Goal: Task Accomplishment & Management: Use online tool/utility

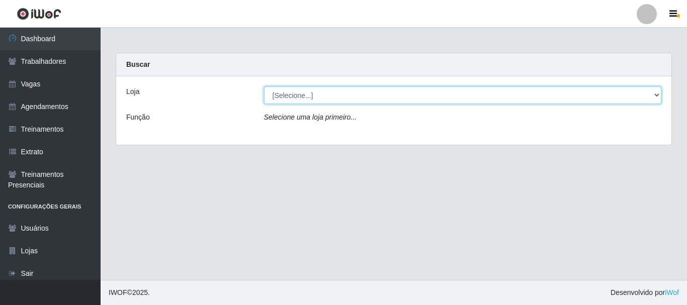
click at [283, 98] on select "[Selecione...] SuperFácil Atacado - João Pessoa" at bounding box center [463, 95] width 398 height 18
select select "399"
click at [264, 86] on select "[Selecione...] SuperFácil Atacado - João Pessoa" at bounding box center [463, 95] width 398 height 18
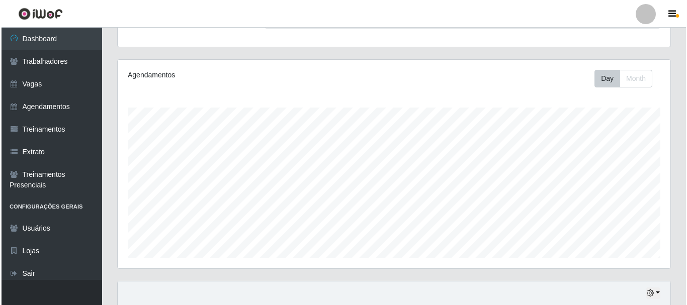
scroll to position [352, 0]
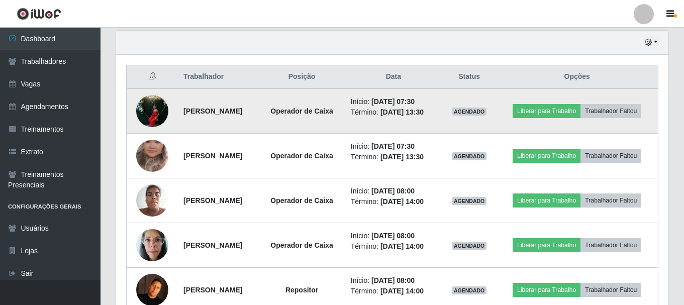
click at [149, 106] on img at bounding box center [152, 111] width 32 height 43
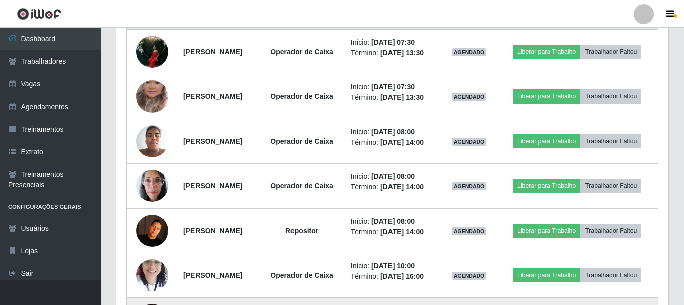
scroll to position [402, 0]
